Goal: Transaction & Acquisition: Obtain resource

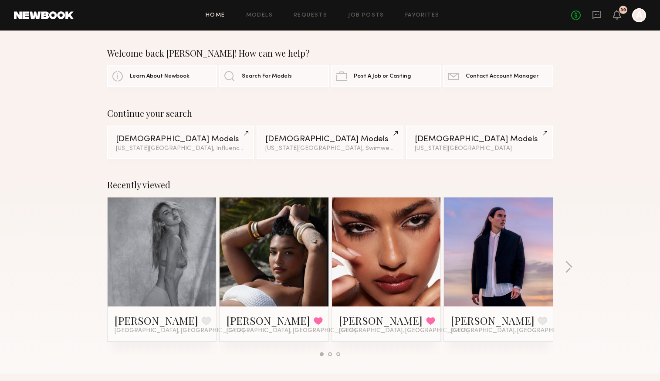
click at [189, 257] on div at bounding box center [162, 251] width 109 height 109
click at [145, 322] on link "[PERSON_NAME]" at bounding box center [157, 320] width 84 height 14
click at [255, 17] on link "Models" at bounding box center [259, 16] width 27 height 6
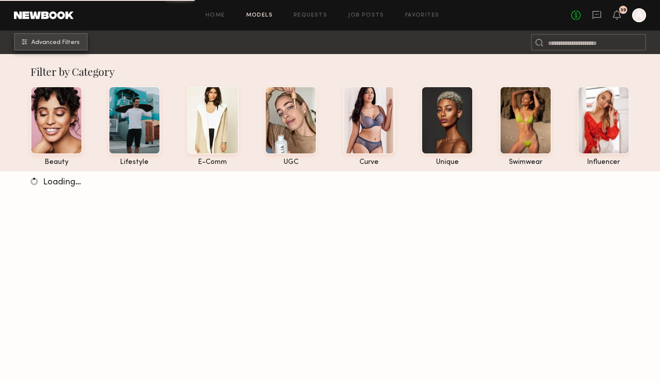
click at [61, 40] on span "Advanced Filters" at bounding box center [55, 43] width 48 height 6
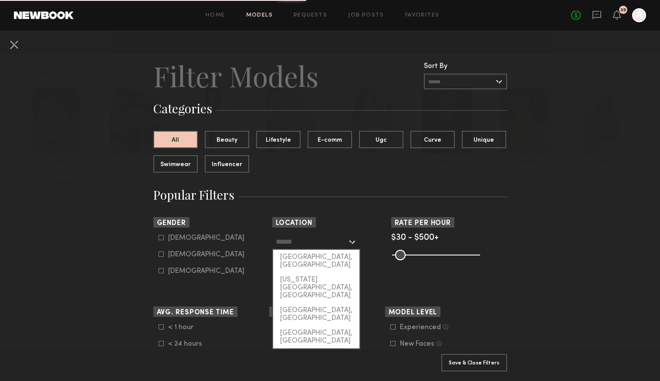
click at [338, 242] on input "text" at bounding box center [311, 241] width 71 height 15
click at [332, 257] on div "[GEOGRAPHIC_DATA], [GEOGRAPHIC_DATA]" at bounding box center [316, 261] width 86 height 23
type input "**********"
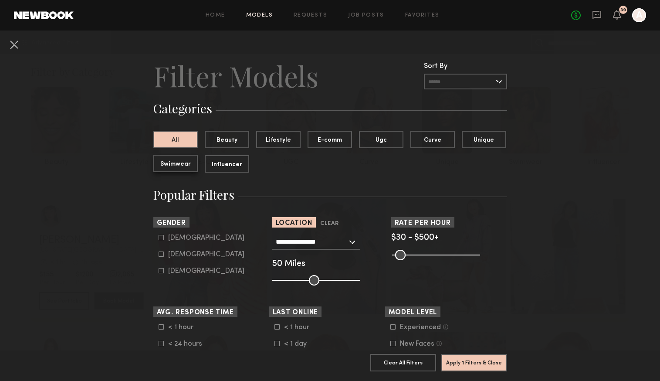
click at [181, 165] on button "Swimwear" at bounding box center [175, 163] width 44 height 17
click at [163, 254] on icon at bounding box center [161, 254] width 5 height 5
type input "**"
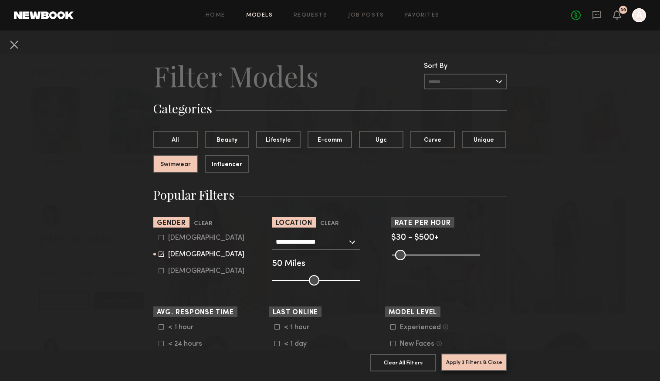
click at [487, 365] on button "Apply 3 Filters & Close" at bounding box center [474, 361] width 66 height 17
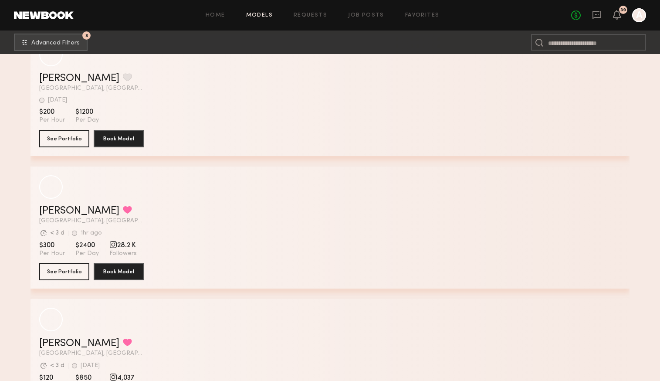
scroll to position [3278, 0]
